Goal: Task Accomplishment & Management: Manage account settings

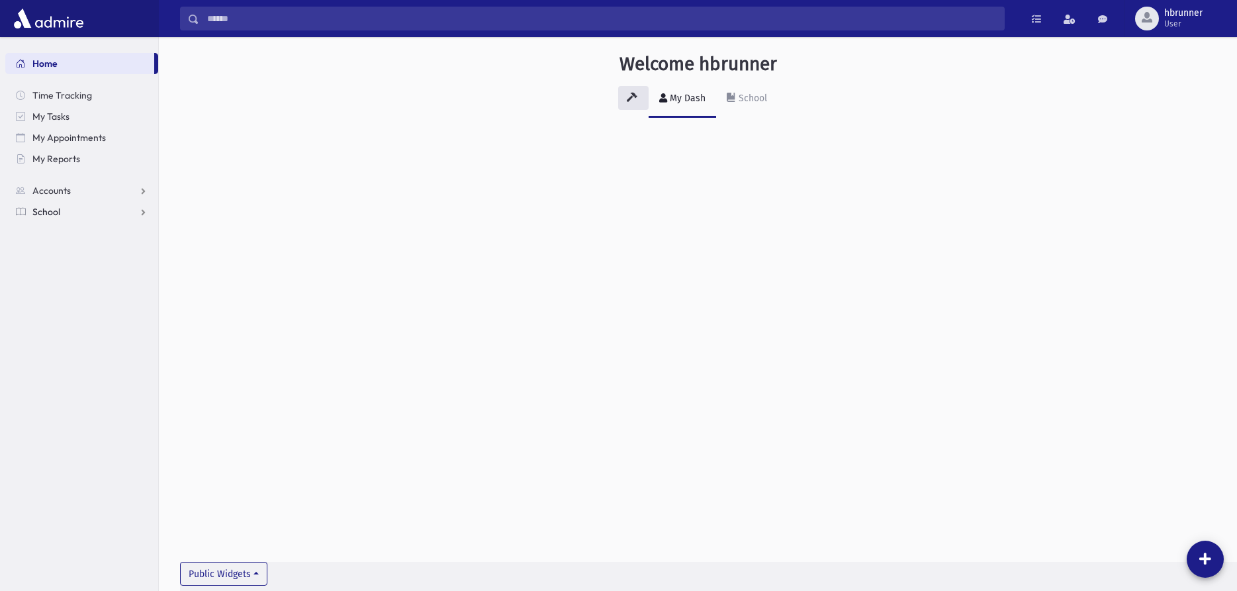
click at [46, 205] on link "School" at bounding box center [81, 211] width 153 height 21
click at [54, 230] on span "Students" at bounding box center [58, 233] width 36 height 12
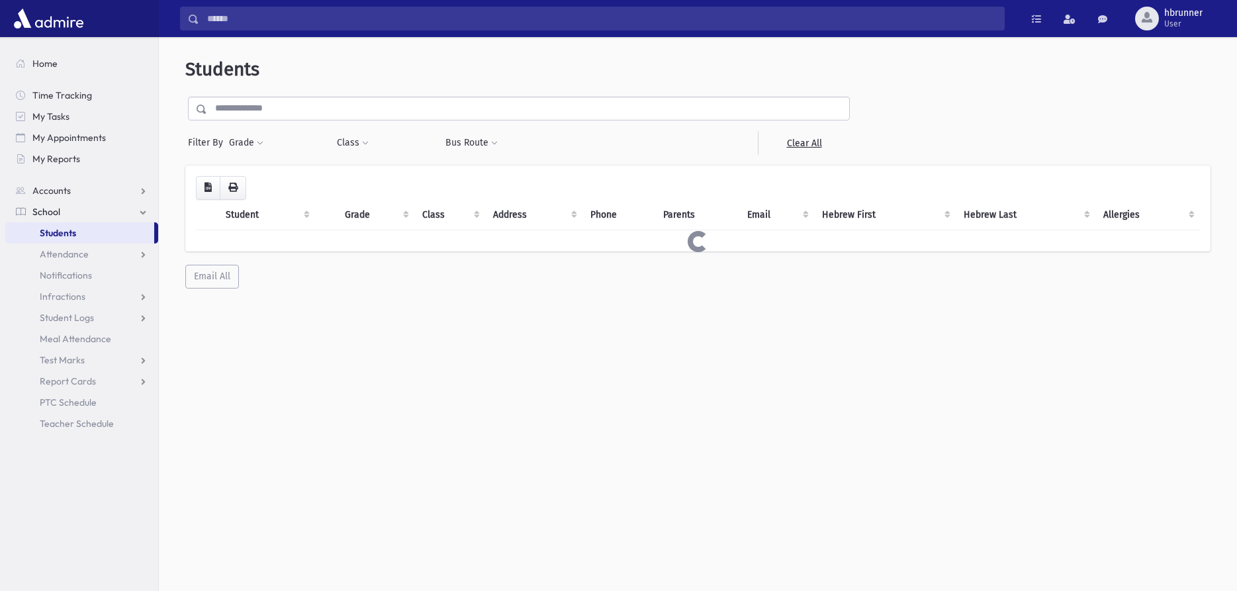
click at [445, 108] on input "text" at bounding box center [528, 109] width 642 height 24
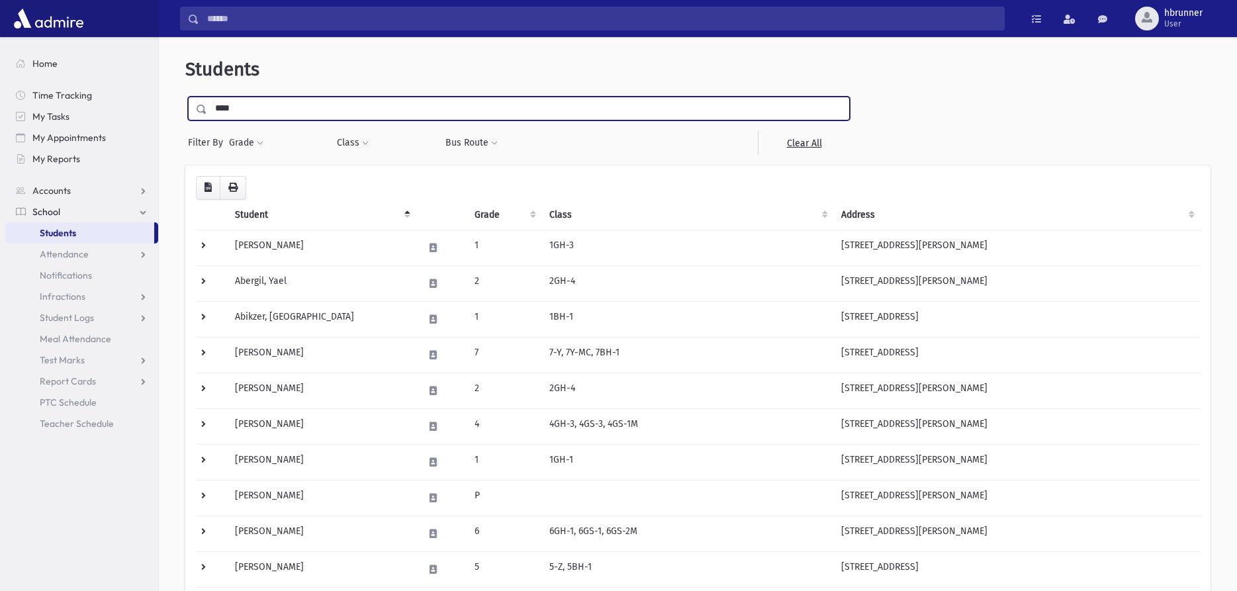
type input "****"
click at [185, 97] on input "submit" at bounding box center [203, 106] width 37 height 18
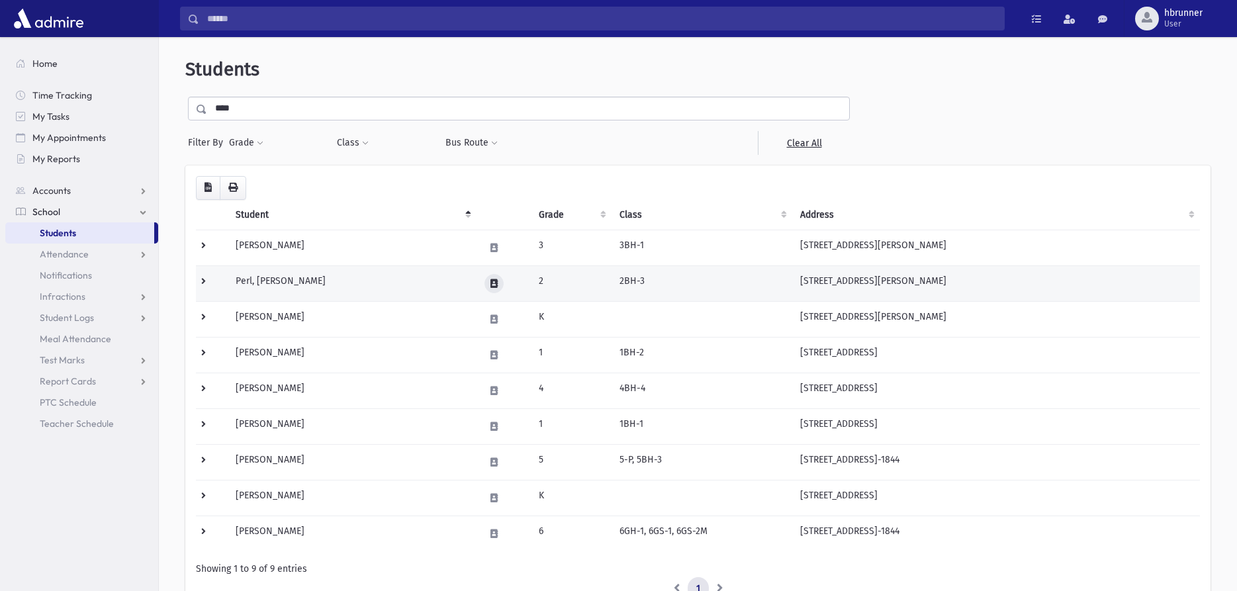
click at [492, 287] on icon at bounding box center [493, 283] width 7 height 9
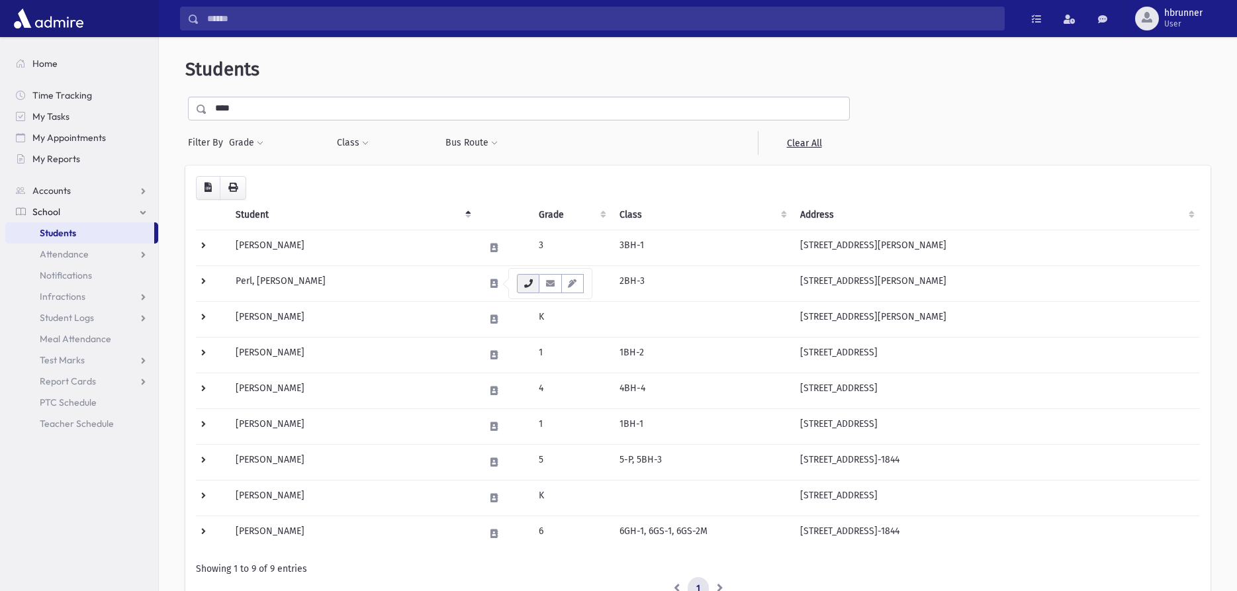
click at [529, 284] on icon "button" at bounding box center [528, 283] width 11 height 9
